Goal: Transaction & Acquisition: Book appointment/travel/reservation

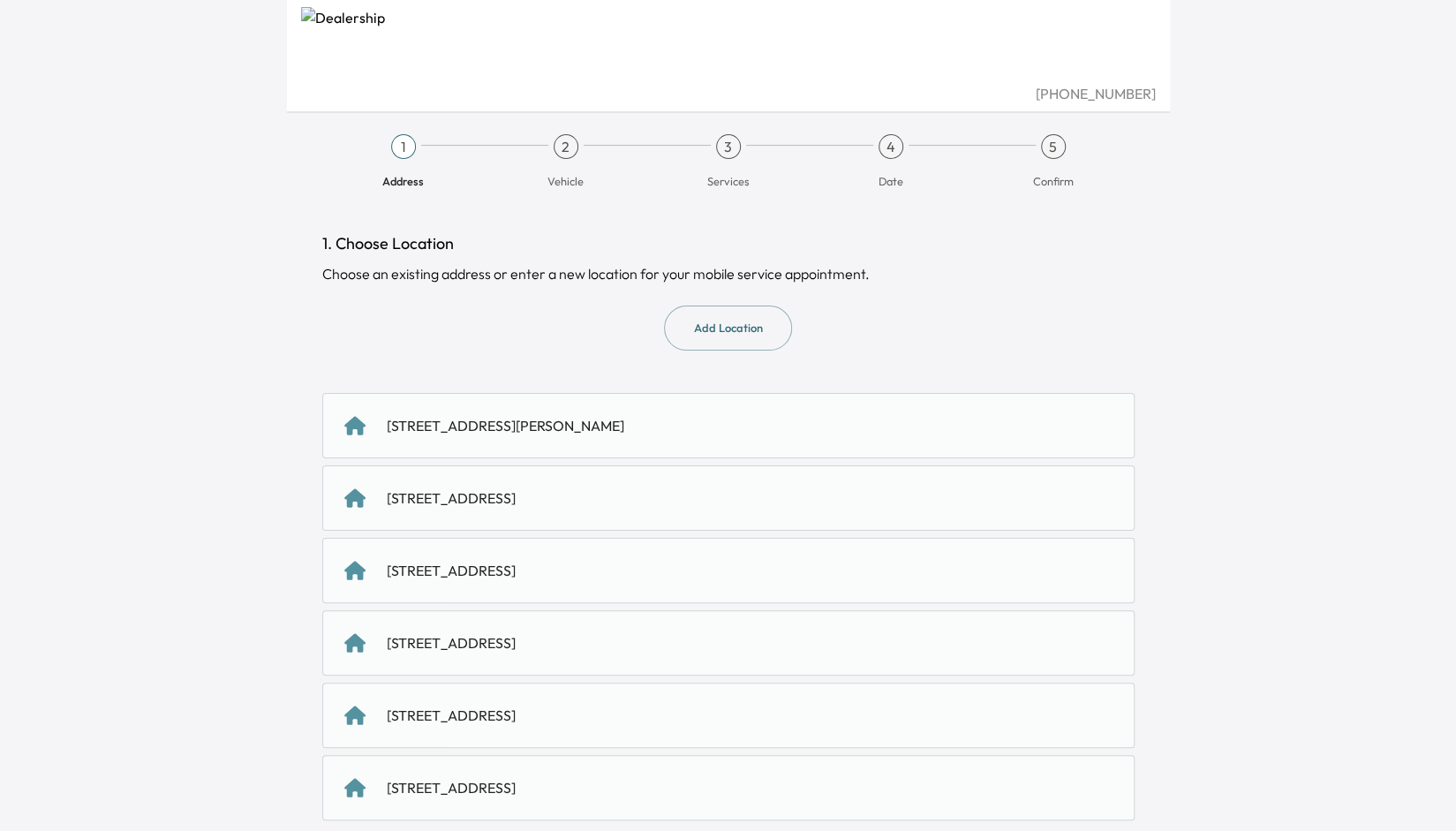
click at [481, 504] on div "[STREET_ADDRESS]" at bounding box center [451, 498] width 129 height 21
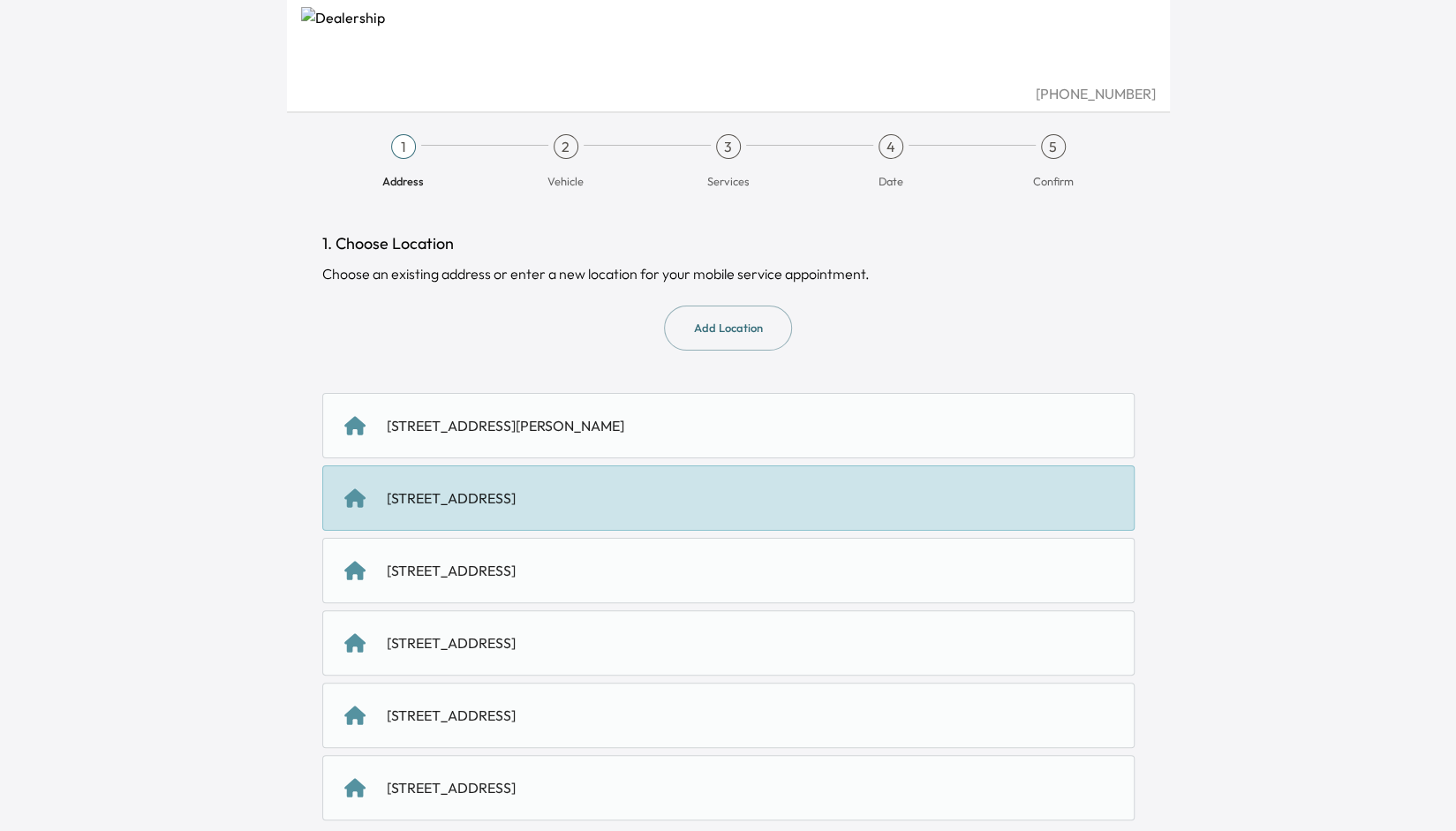
click at [515, 503] on div "[STREET_ADDRESS]" at bounding box center [451, 498] width 129 height 21
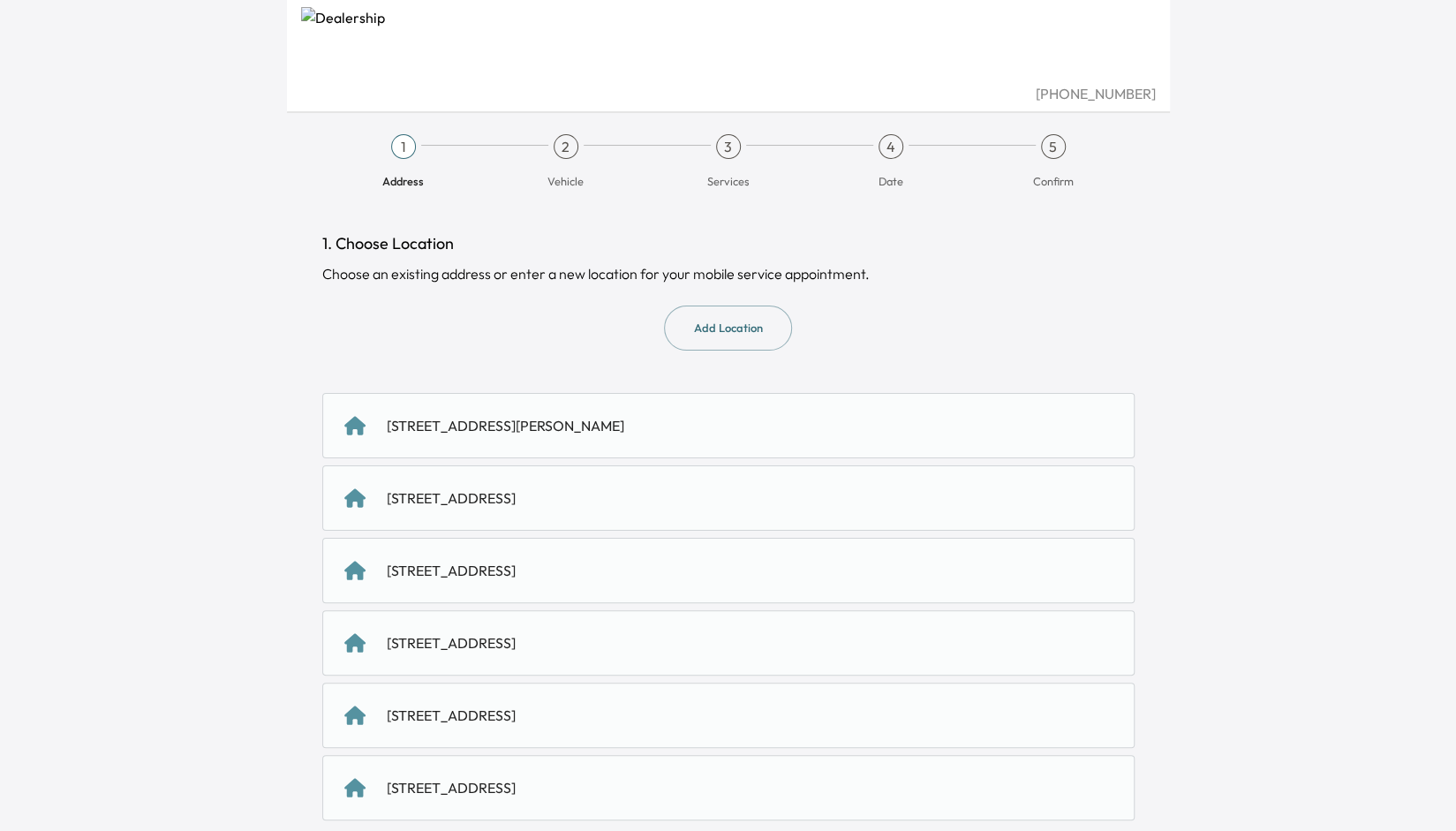
scroll to position [85, 0]
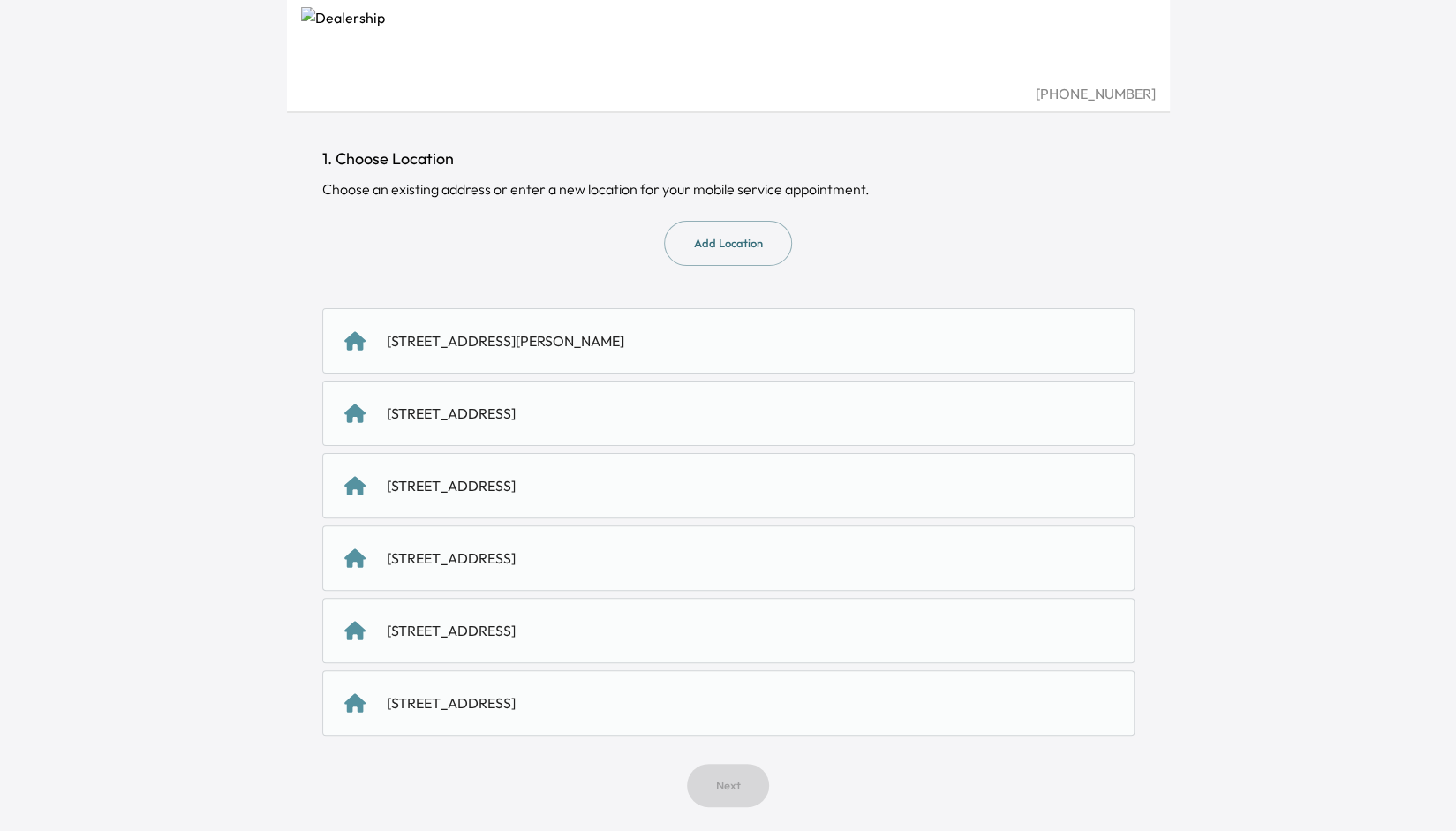
click at [362, 417] on icon at bounding box center [355, 414] width 21 height 21
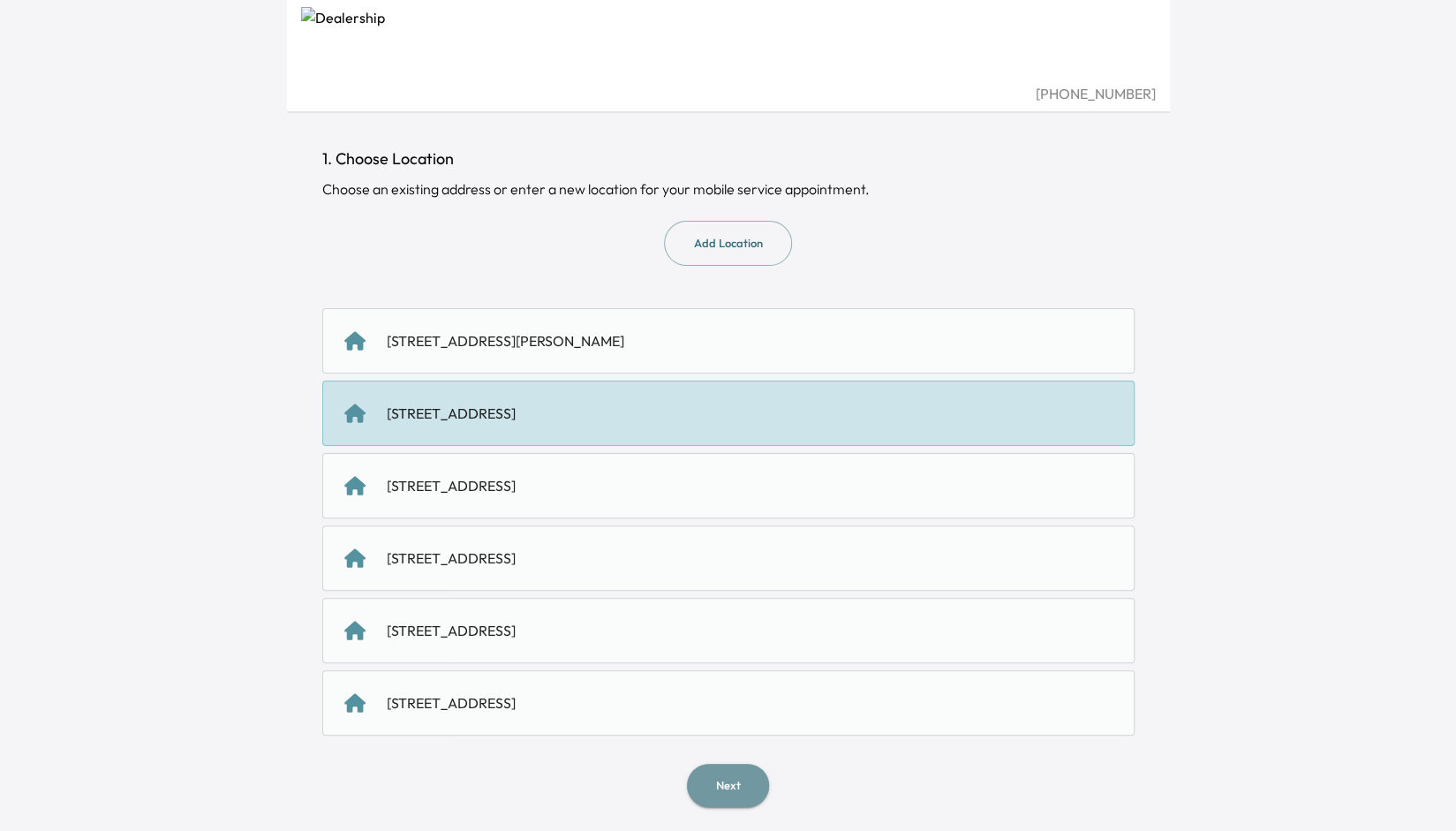
click at [746, 775] on button "Next" at bounding box center [728, 786] width 82 height 44
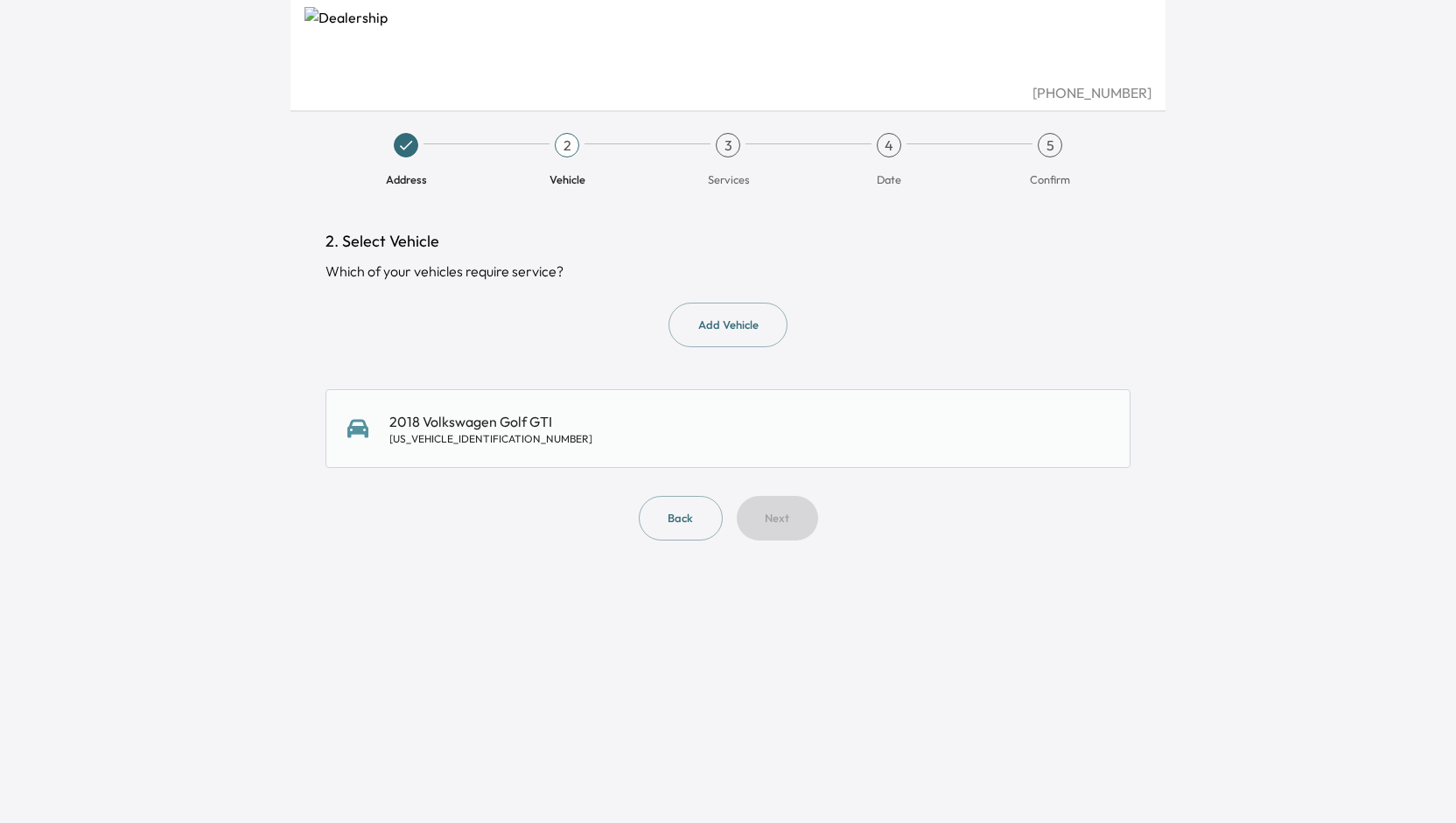
click at [531, 442] on div "[US_VEHICLE_IDENTIFICATION_NUMBER]" at bounding box center [491, 439] width 203 height 14
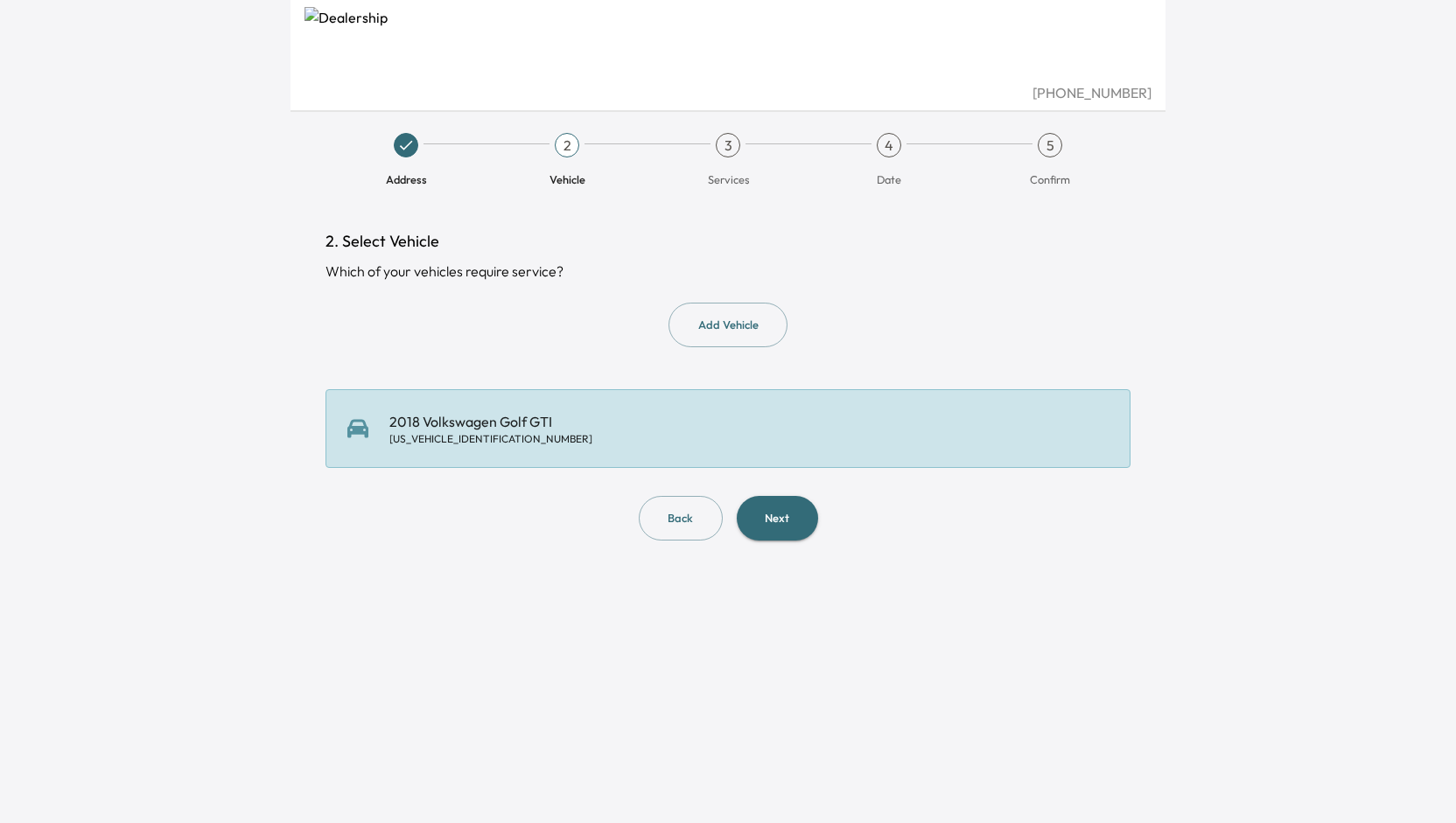
click at [778, 517] on button "Next" at bounding box center [777, 518] width 81 height 45
